Goal: Task Accomplishment & Management: Manage account settings

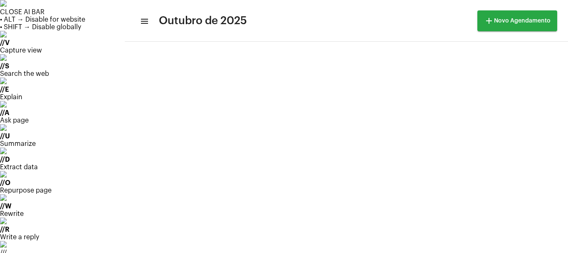
scroll to position [12, 0]
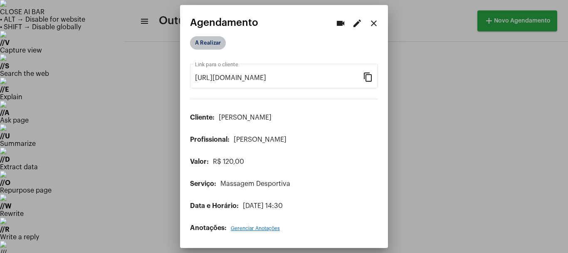
click at [211, 44] on mat-chip "A Realizar" at bounding box center [208, 42] width 36 height 13
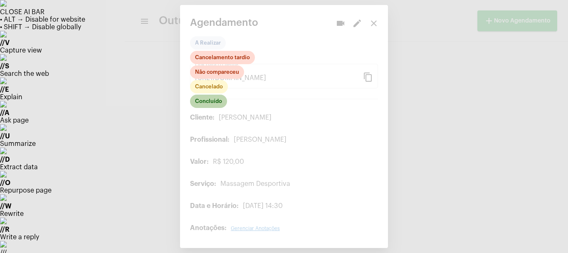
click at [210, 98] on mat-chip "Concluído" at bounding box center [208, 100] width 37 height 13
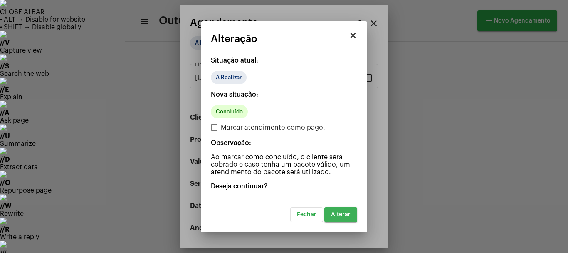
click at [337, 218] on button "Alterar" at bounding box center [340, 214] width 33 height 15
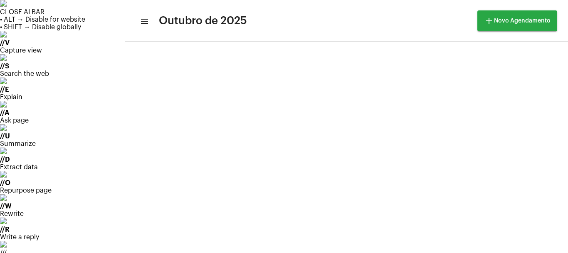
scroll to position [40, 0]
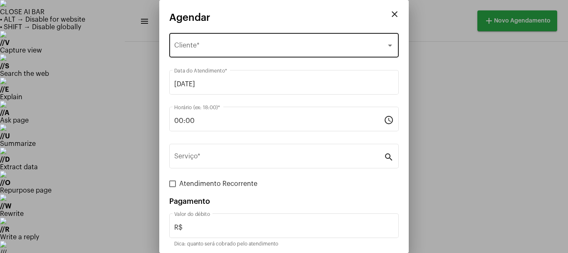
click at [219, 50] on div "Selecione o Cliente" at bounding box center [280, 46] width 212 height 7
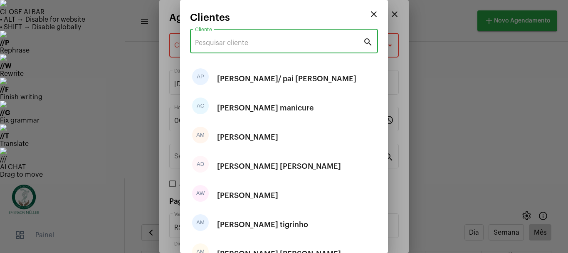
click at [219, 43] on input "Cliente" at bounding box center [279, 42] width 168 height 7
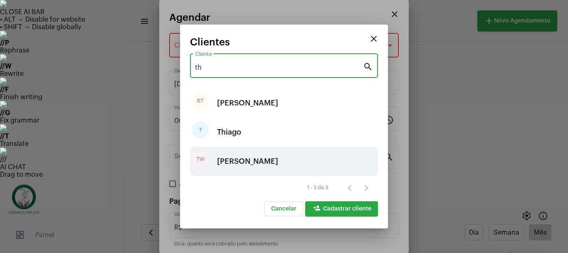
type input "th"
click at [250, 163] on div "[PERSON_NAME]" at bounding box center [247, 161] width 61 height 25
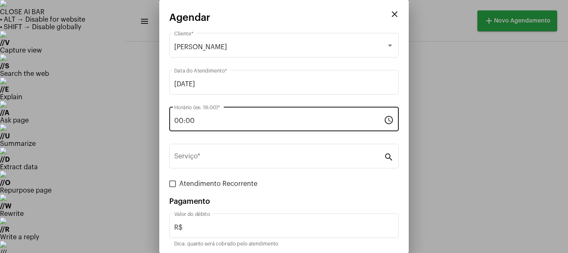
drag, startPoint x: 208, startPoint y: 114, endPoint x: 204, endPoint y: 119, distance: 6.8
click at [204, 119] on div "00:00 Horário (ex: 18:00) *" at bounding box center [279, 118] width 210 height 26
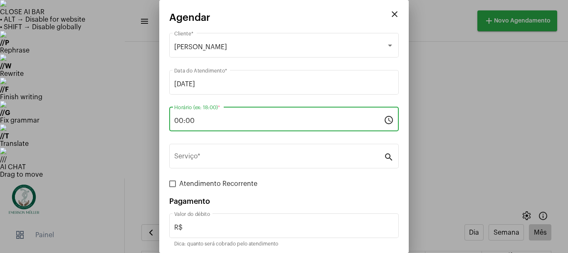
click at [204, 119] on input "00:00" at bounding box center [279, 120] width 210 height 7
type input "0"
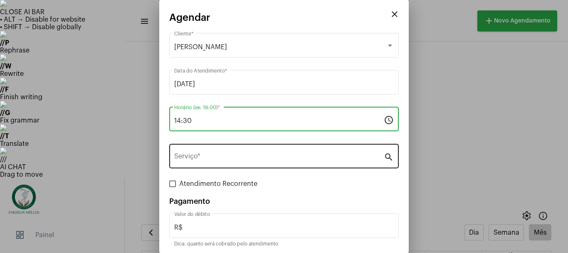
type input "14:30"
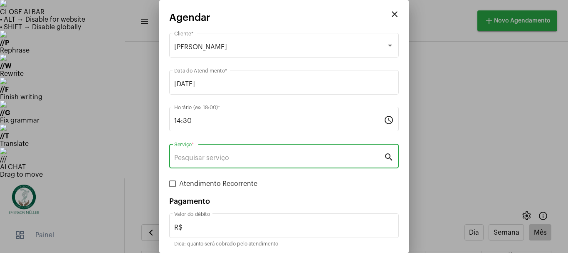
click at [248, 157] on input "Serviço *" at bounding box center [279, 157] width 210 height 7
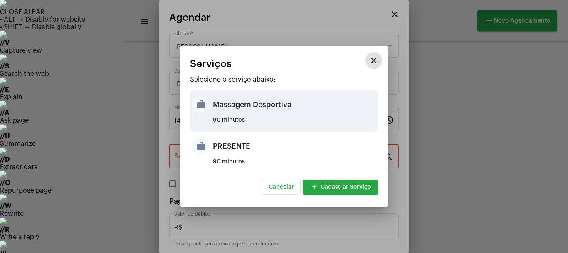
click at [220, 105] on div "Massagem Desportiva" at bounding box center [294, 104] width 163 height 25
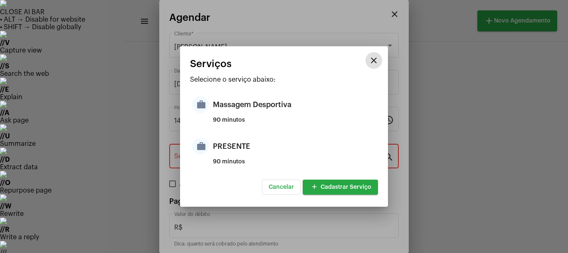
type input "Massagem Desportiva"
type input "R$ 120"
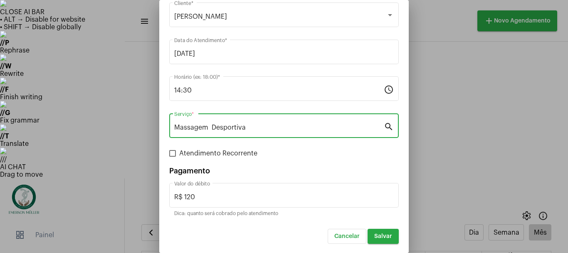
scroll to position [31, 0]
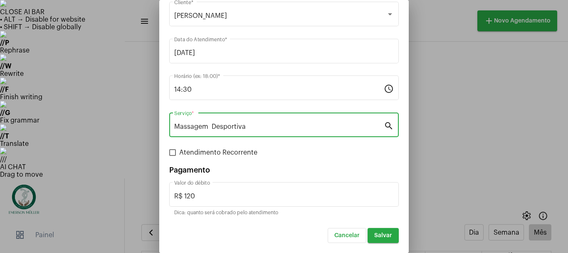
click at [381, 239] on button "Salvar" at bounding box center [383, 235] width 31 height 15
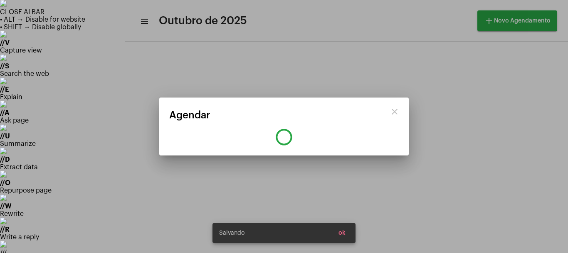
scroll to position [0, 0]
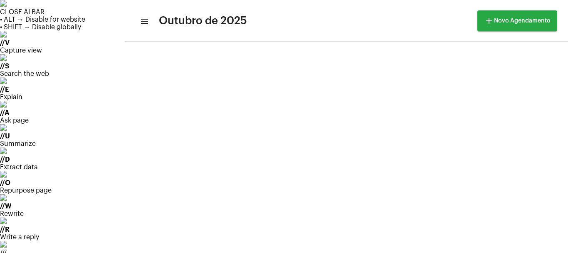
scroll to position [55, 0]
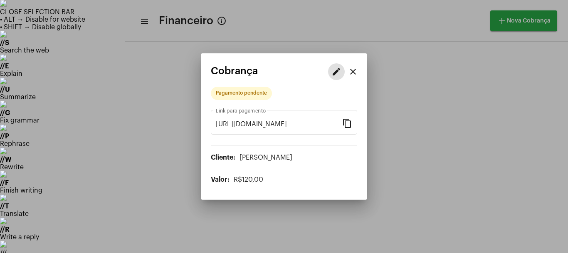
click at [336, 70] on mat-icon "edit" at bounding box center [337, 72] width 10 height 10
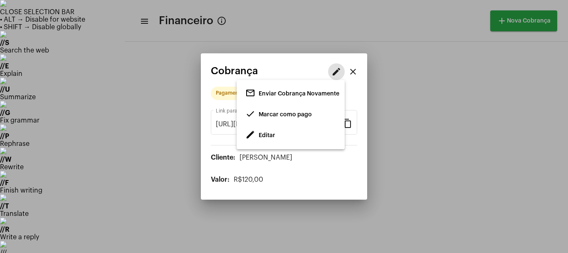
click at [260, 133] on span "Editar" at bounding box center [267, 135] width 17 height 6
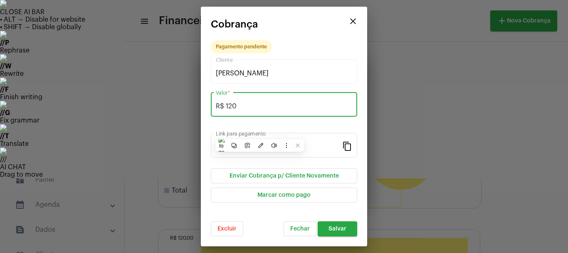
click at [247, 102] on input "R$ 120" at bounding box center [284, 105] width 136 height 7
type input "R$ 110"
click at [337, 228] on span "Salvar" at bounding box center [338, 228] width 18 height 6
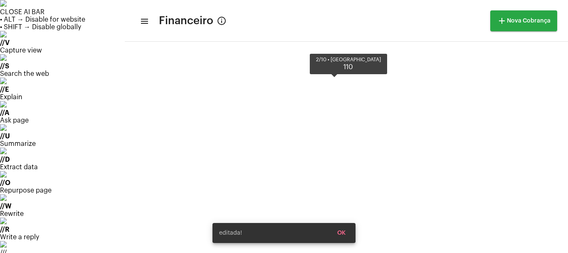
scroll to position [213, 0]
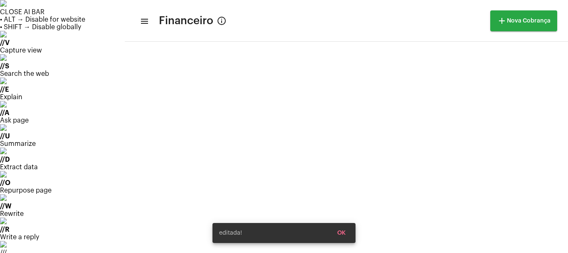
click at [207, 235] on div "editada! OK" at bounding box center [284, 233] width 163 height 40
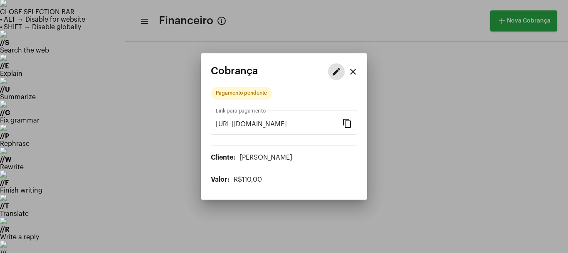
click at [337, 73] on mat-icon "edit" at bounding box center [337, 72] width 10 height 10
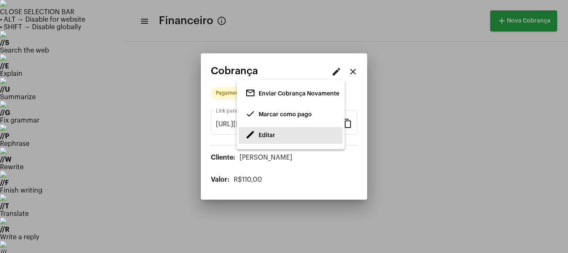
click at [263, 131] on span "edit Editar" at bounding box center [260, 135] width 30 height 15
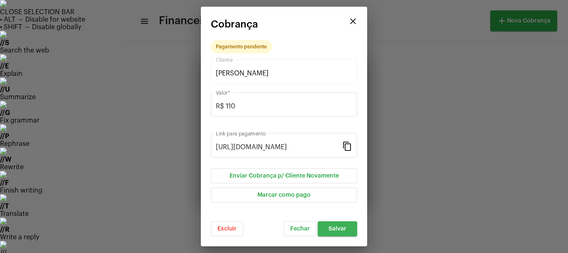
click at [335, 228] on span "Salvar" at bounding box center [338, 228] width 18 height 6
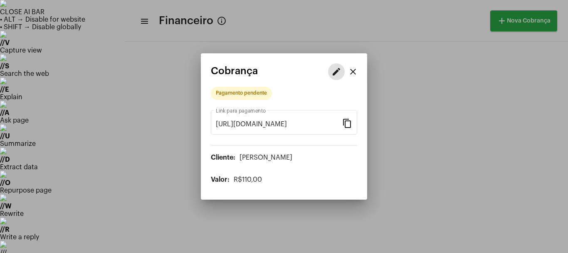
click at [334, 71] on mat-icon "edit" at bounding box center [337, 72] width 10 height 10
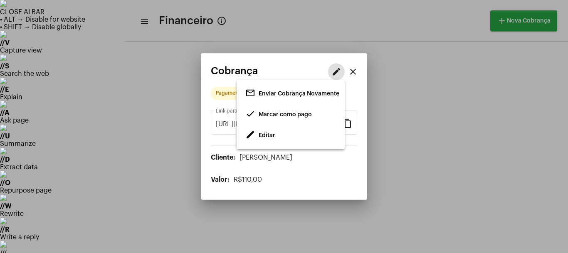
click at [289, 110] on span "done Marcar como pago" at bounding box center [278, 114] width 67 height 15
